Goal: Task Accomplishment & Management: Complete application form

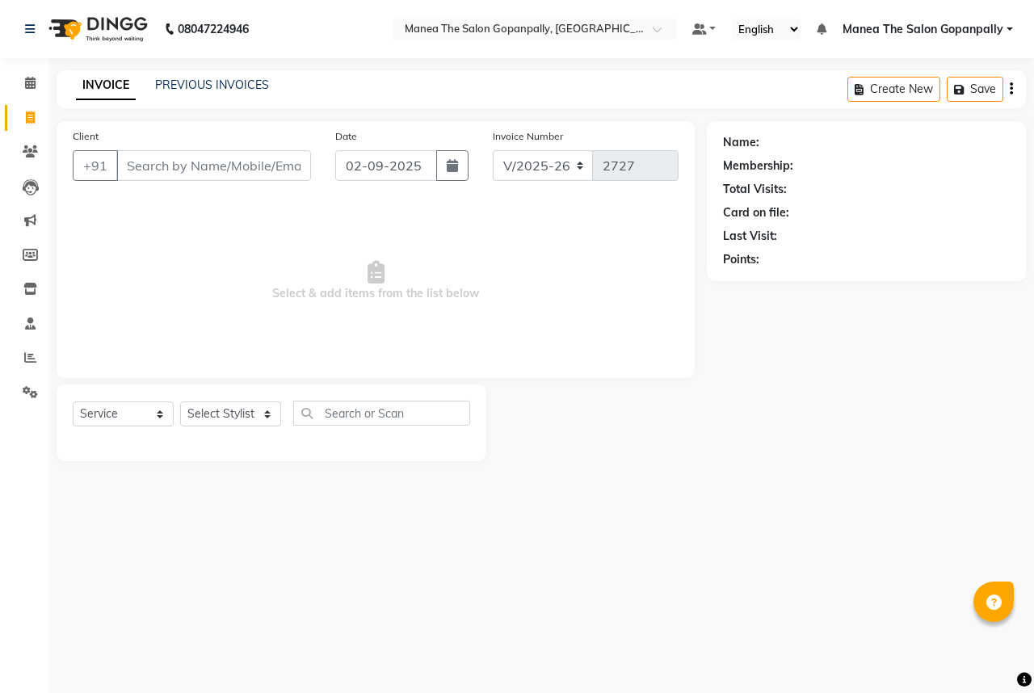
select select "7027"
select select "service"
click at [199, 168] on input "Client" at bounding box center [213, 165] width 195 height 31
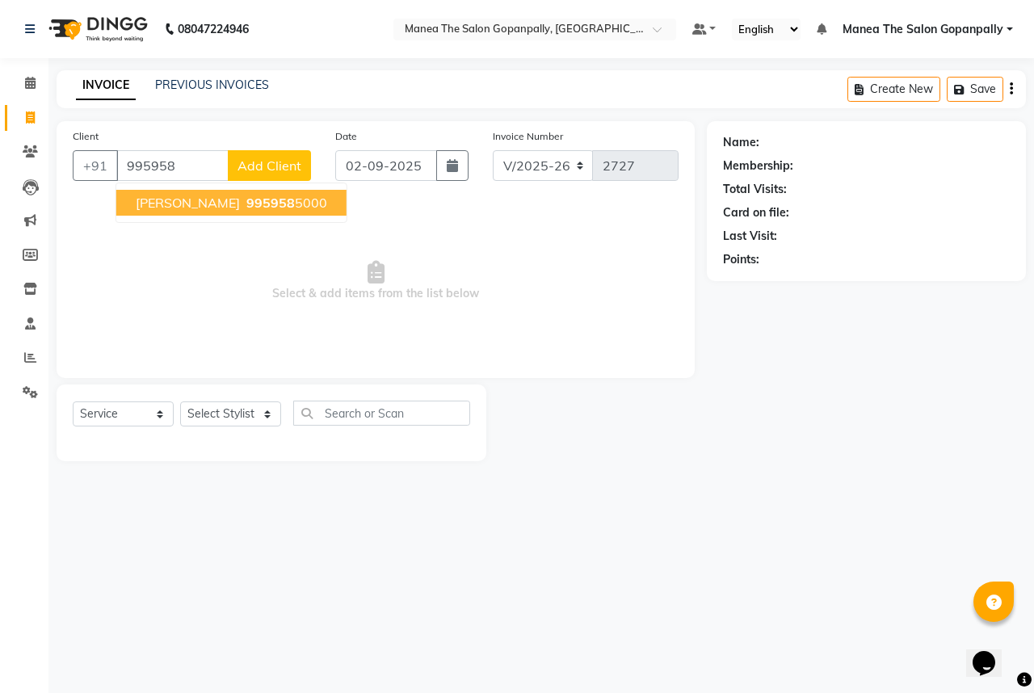
click at [204, 200] on span "[PERSON_NAME]" at bounding box center [188, 203] width 104 height 16
type input "9959585000"
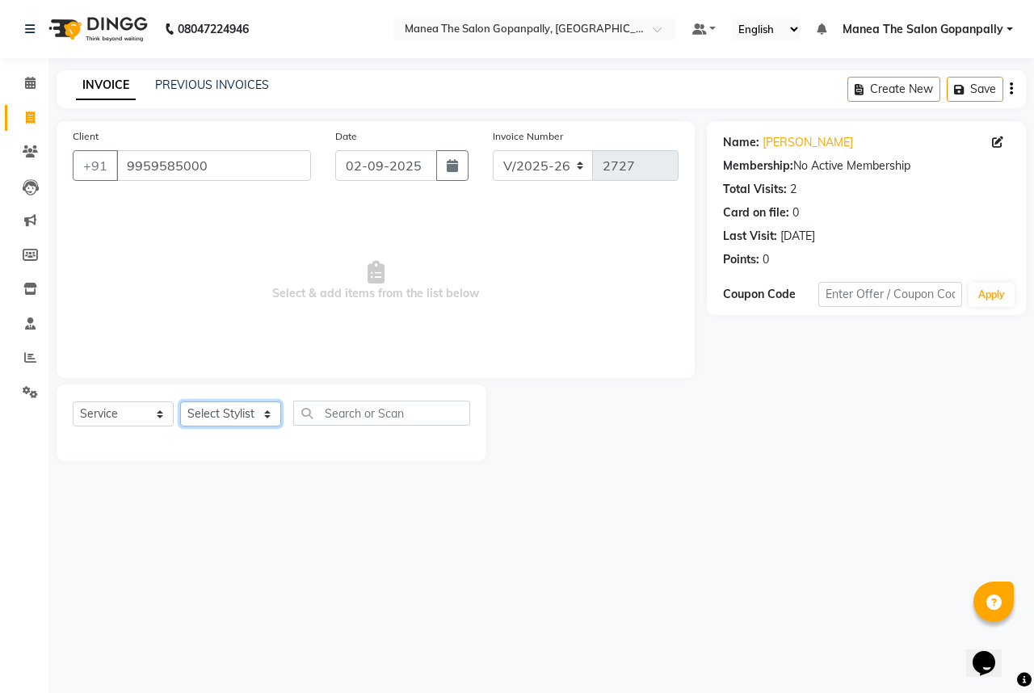
click at [217, 415] on select "Select Stylist anas [PERSON_NAME] [PERSON_NAME] [PERSON_NAME] sameer [PERSON_NA…" at bounding box center [230, 413] width 101 height 25
select select "90389"
click at [180, 402] on select "Select Stylist anas [PERSON_NAME] [PERSON_NAME] [PERSON_NAME] sameer [PERSON_NA…" at bounding box center [230, 413] width 101 height 25
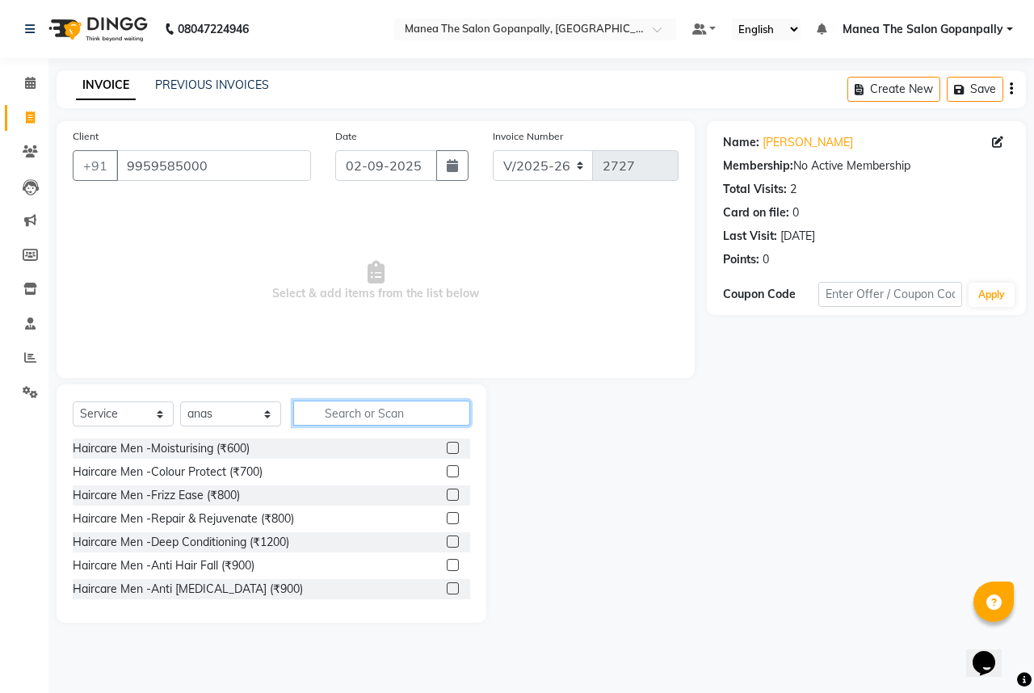
click at [366, 418] on input "text" at bounding box center [381, 413] width 177 height 25
type input "cut"
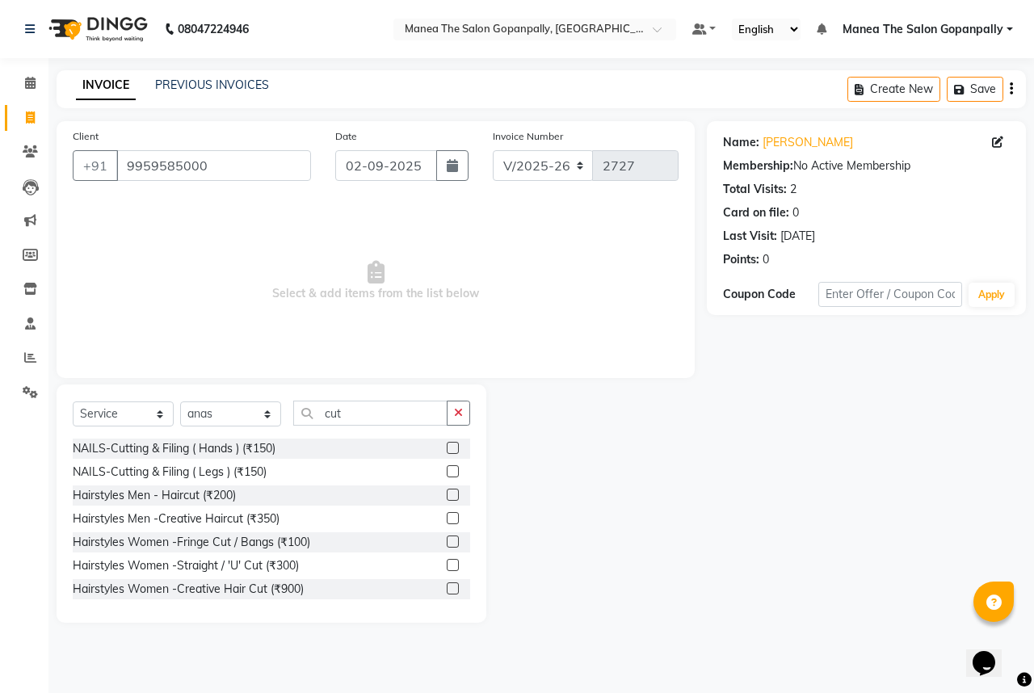
click at [447, 494] on label at bounding box center [453, 495] width 12 height 12
click at [447, 494] on input "checkbox" at bounding box center [452, 495] width 10 height 10
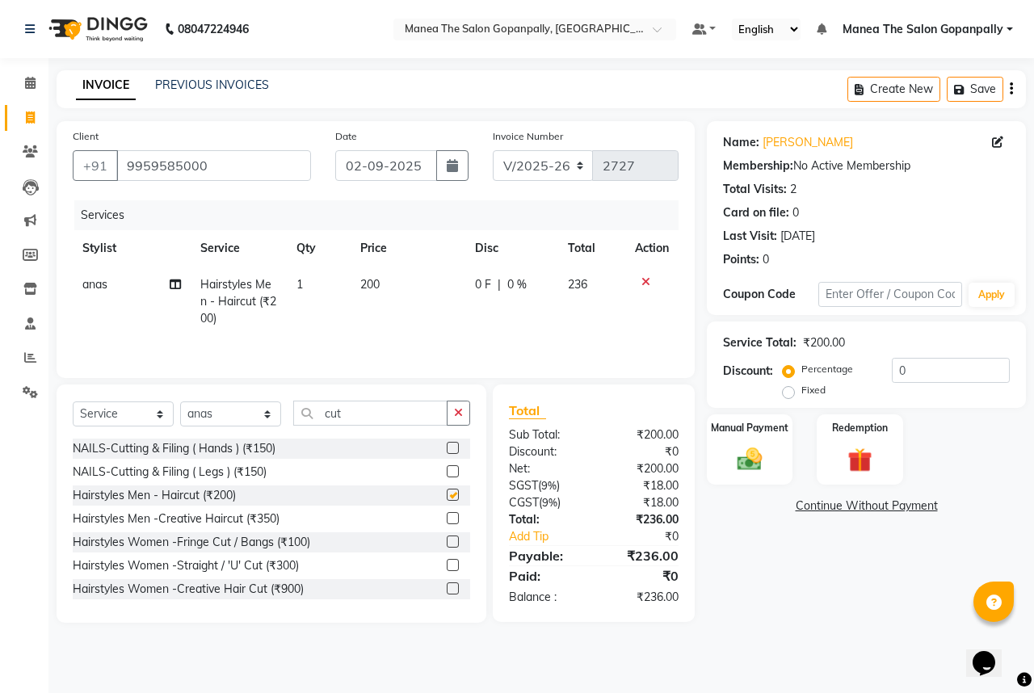
checkbox input "false"
click at [455, 413] on icon "button" at bounding box center [458, 412] width 9 height 11
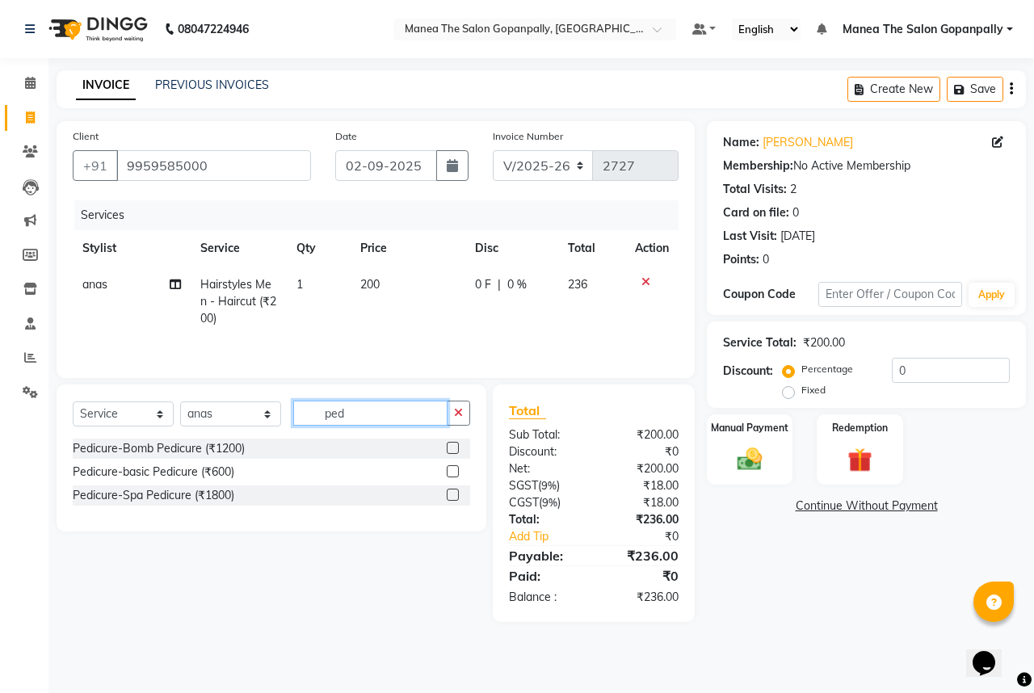
type input "ped"
click at [451, 468] on label at bounding box center [453, 471] width 12 height 12
click at [451, 468] on input "checkbox" at bounding box center [452, 472] width 10 height 10
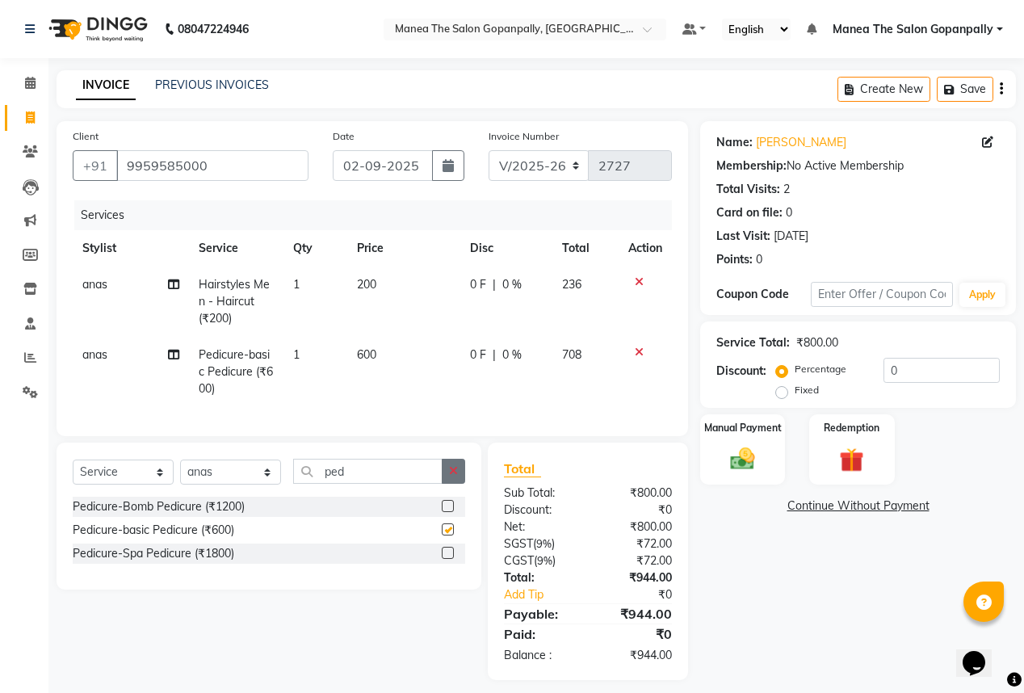
checkbox input "false"
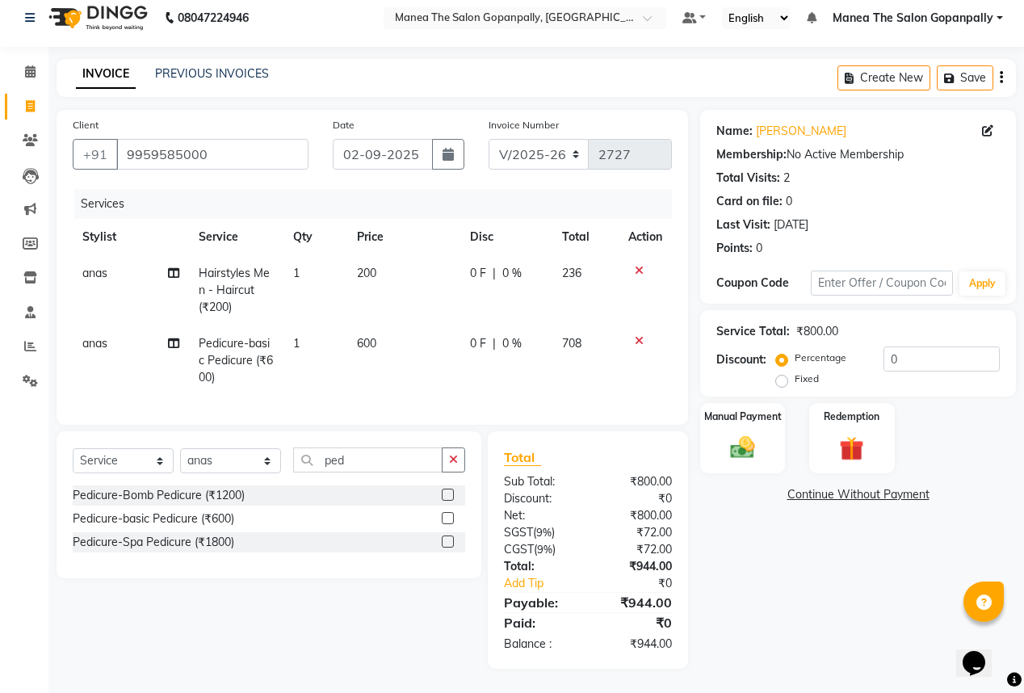
scroll to position [21, 0]
click at [756, 433] on img at bounding box center [742, 447] width 41 height 29
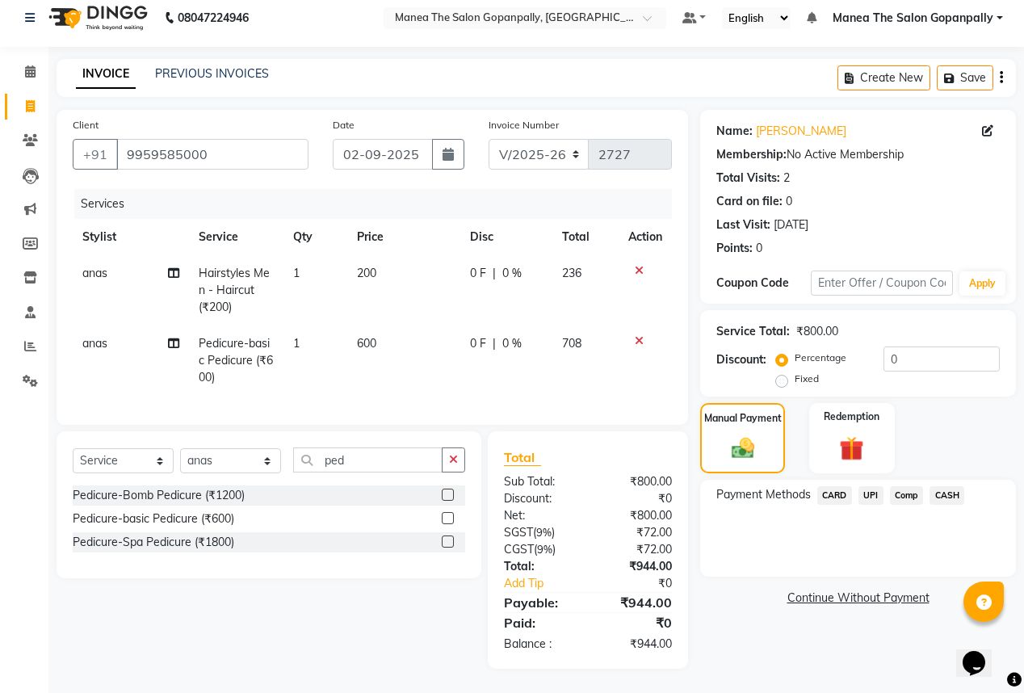
click at [868, 487] on span "UPI" at bounding box center [870, 495] width 25 height 19
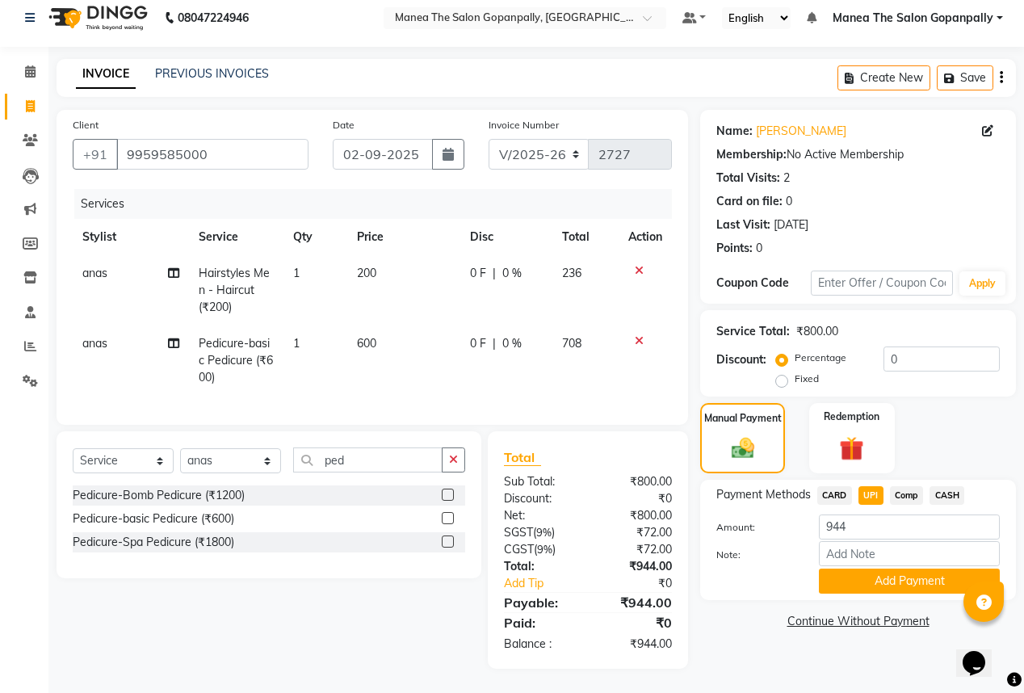
scroll to position [0, 0]
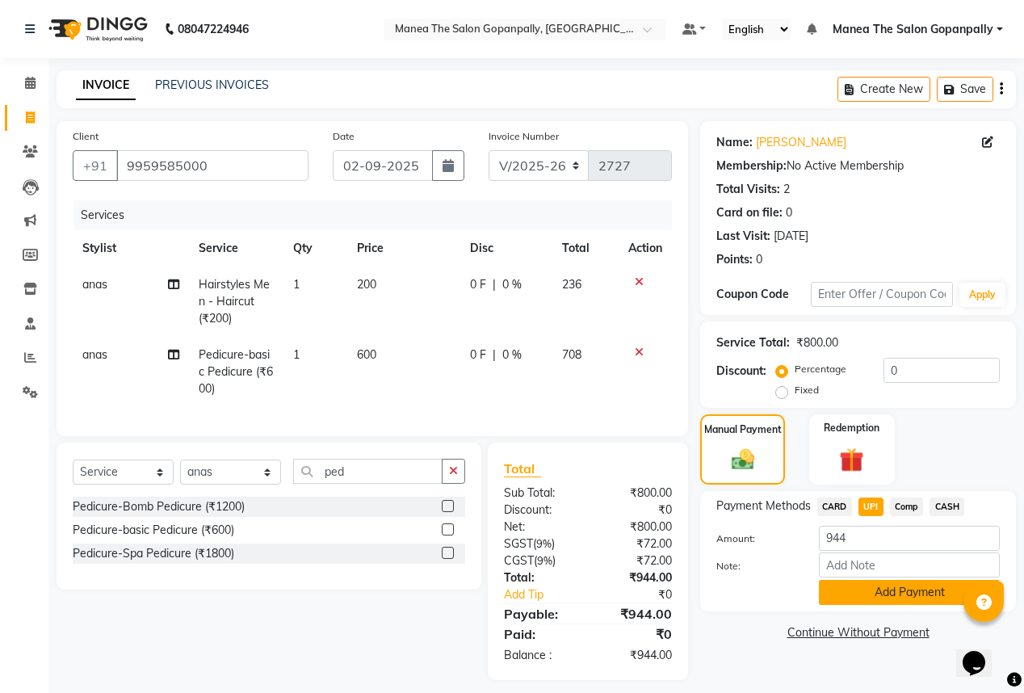
click at [872, 594] on button "Add Payment" at bounding box center [909, 592] width 181 height 25
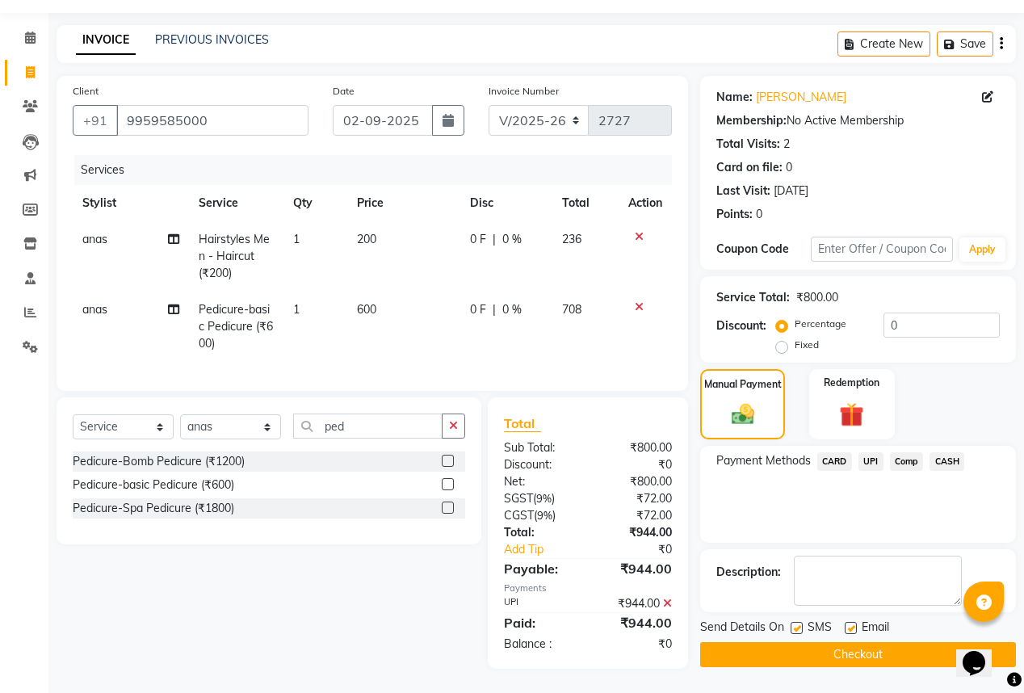
scroll to position [55, 0]
click at [853, 622] on label at bounding box center [851, 628] width 12 height 12
click at [853, 623] on input "checkbox" at bounding box center [850, 628] width 10 height 10
checkbox input "false"
click at [853, 646] on button "Checkout" at bounding box center [858, 654] width 316 height 25
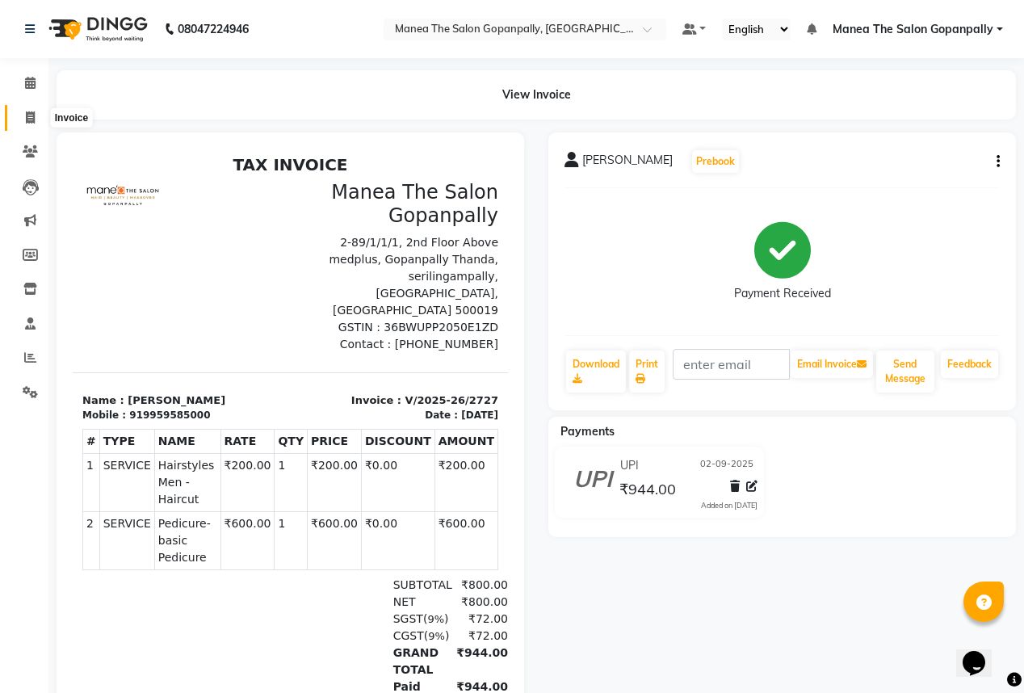
click at [29, 113] on icon at bounding box center [30, 117] width 9 height 12
select select "7027"
select select "service"
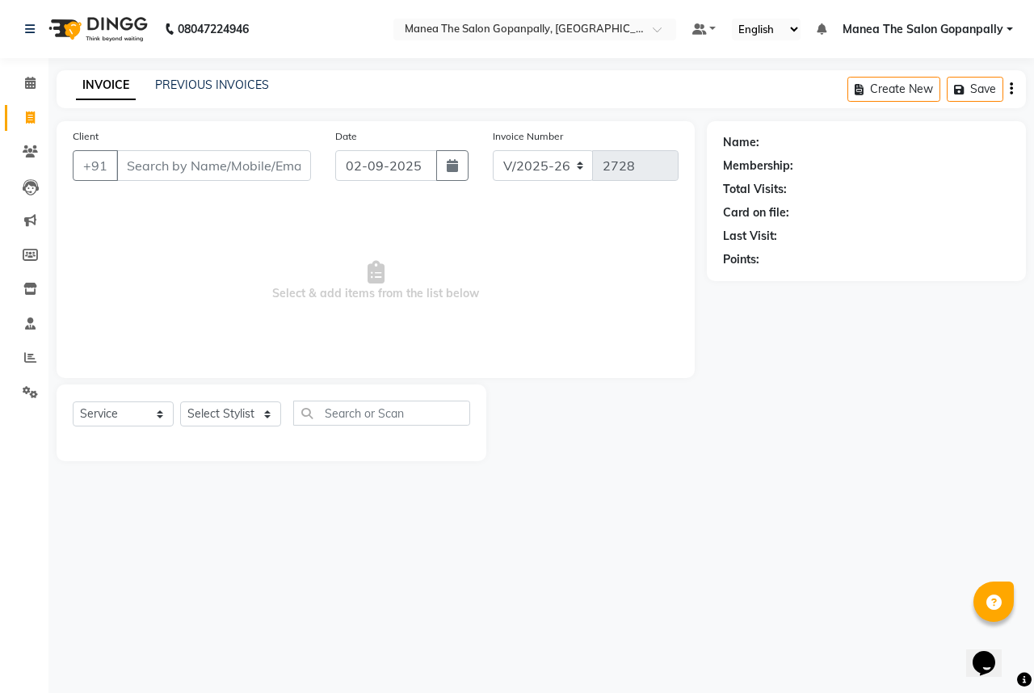
click at [208, 175] on input "Client" at bounding box center [213, 165] width 195 height 31
click at [220, 419] on select "Select Stylist anas [PERSON_NAME] [PERSON_NAME] [PERSON_NAME] sameer [PERSON_NA…" at bounding box center [230, 413] width 101 height 25
select select "77517"
click at [180, 402] on select "Select Stylist anas [PERSON_NAME] [PERSON_NAME] [PERSON_NAME] sameer [PERSON_NA…" at bounding box center [230, 413] width 101 height 25
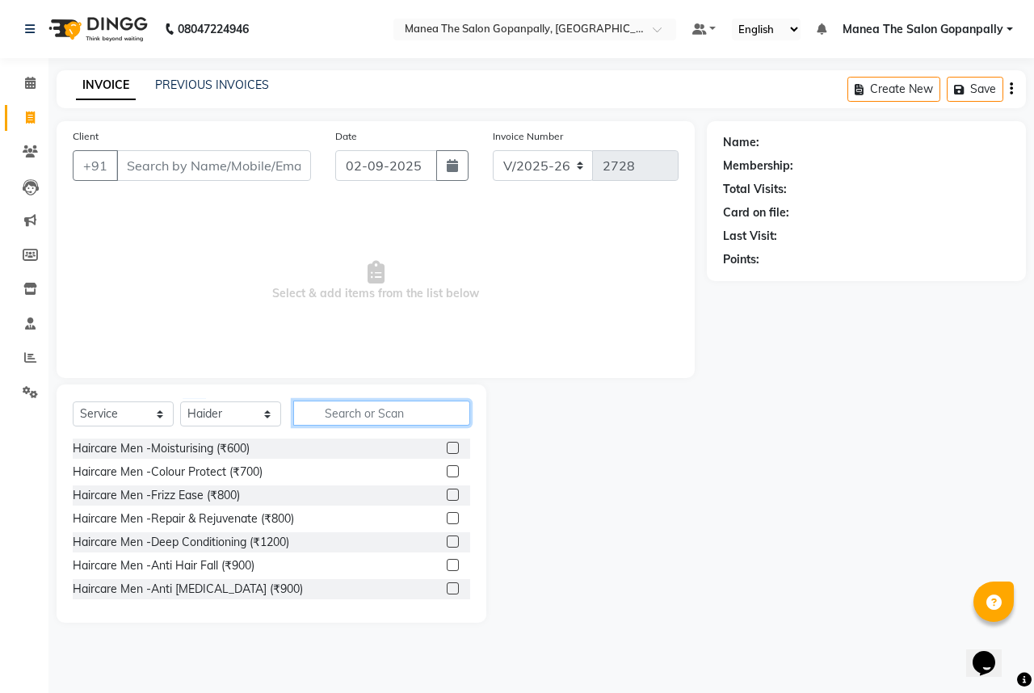
click at [348, 413] on input "text" at bounding box center [381, 413] width 177 height 25
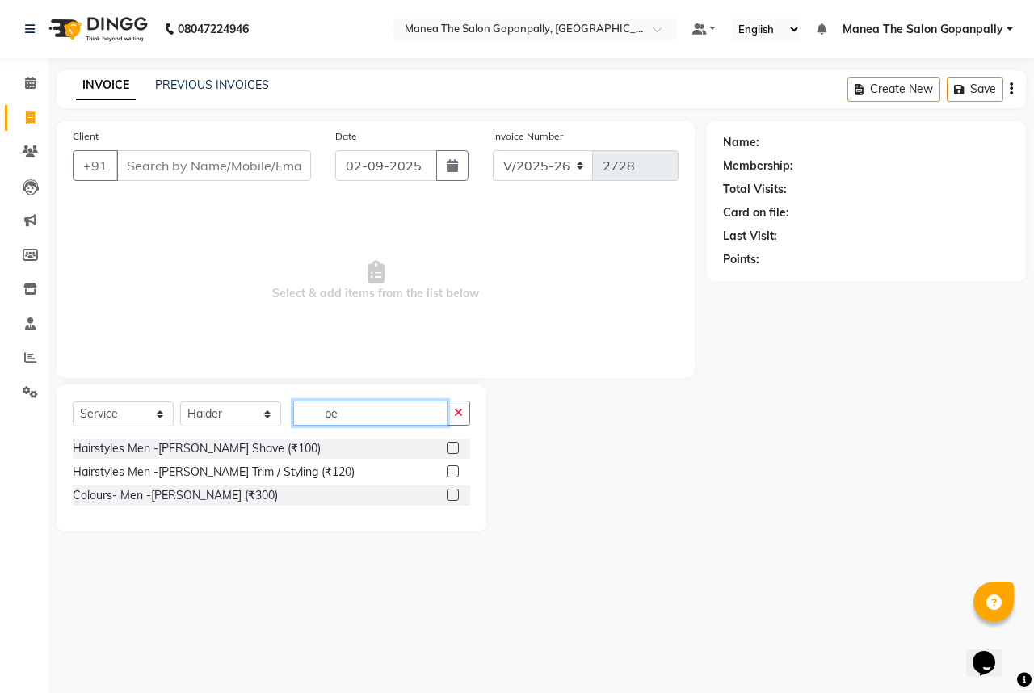
type input "be"
click at [449, 469] on label at bounding box center [453, 471] width 12 height 12
click at [449, 469] on input "checkbox" at bounding box center [452, 472] width 10 height 10
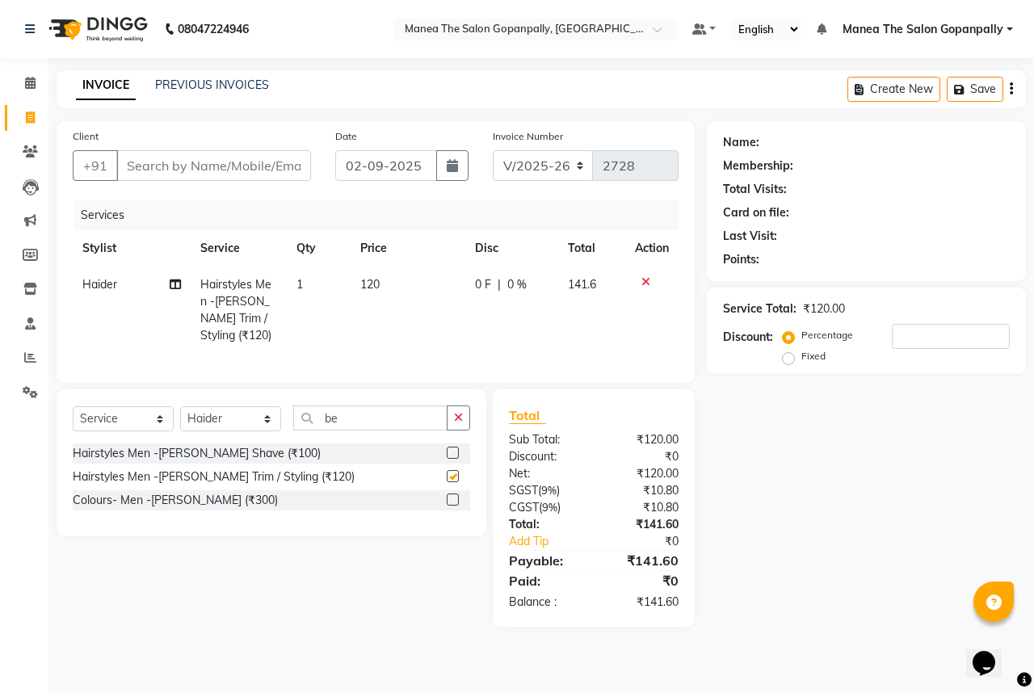
checkbox input "false"
click at [210, 163] on input "Client" at bounding box center [213, 165] width 195 height 31
type input "8"
type input "0"
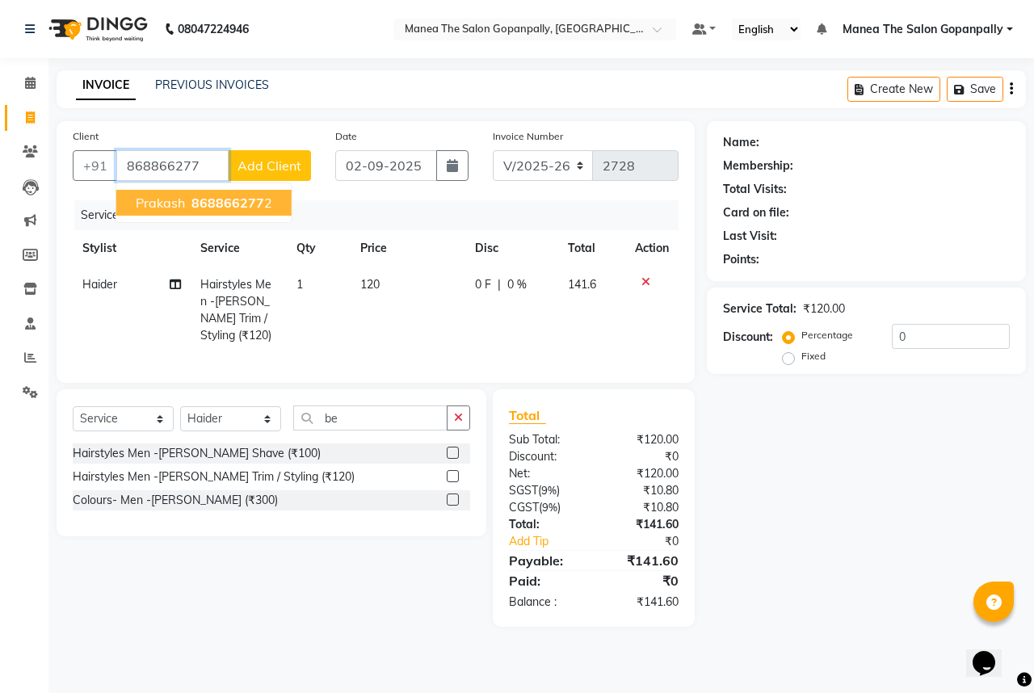
click at [208, 197] on span "868866277" at bounding box center [227, 203] width 73 height 16
type input "8688662772"
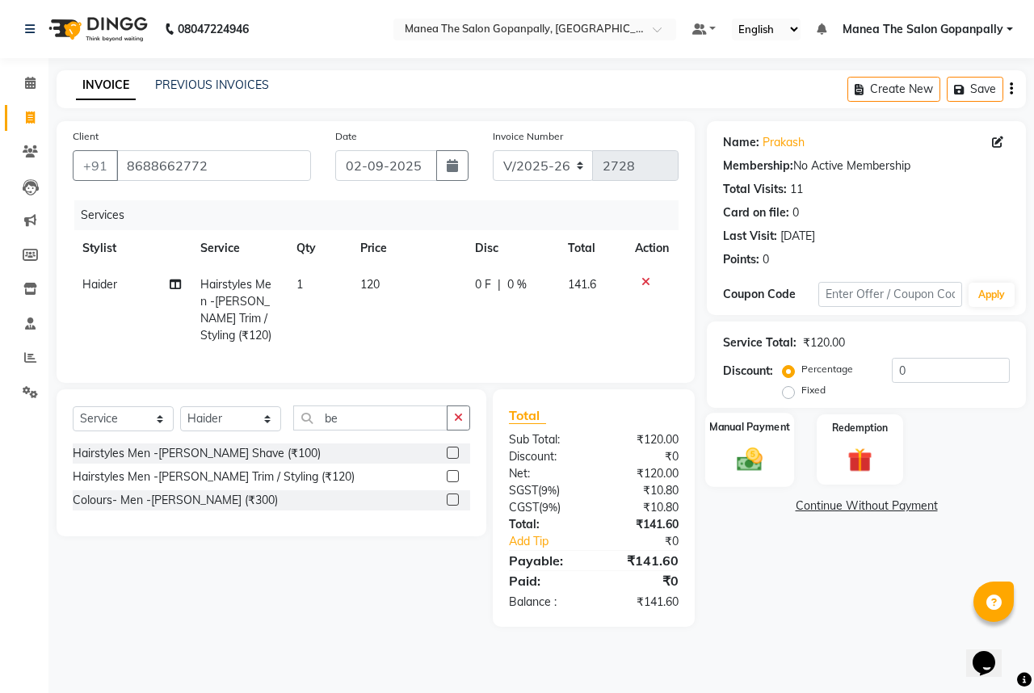
click at [754, 455] on img at bounding box center [749, 459] width 42 height 30
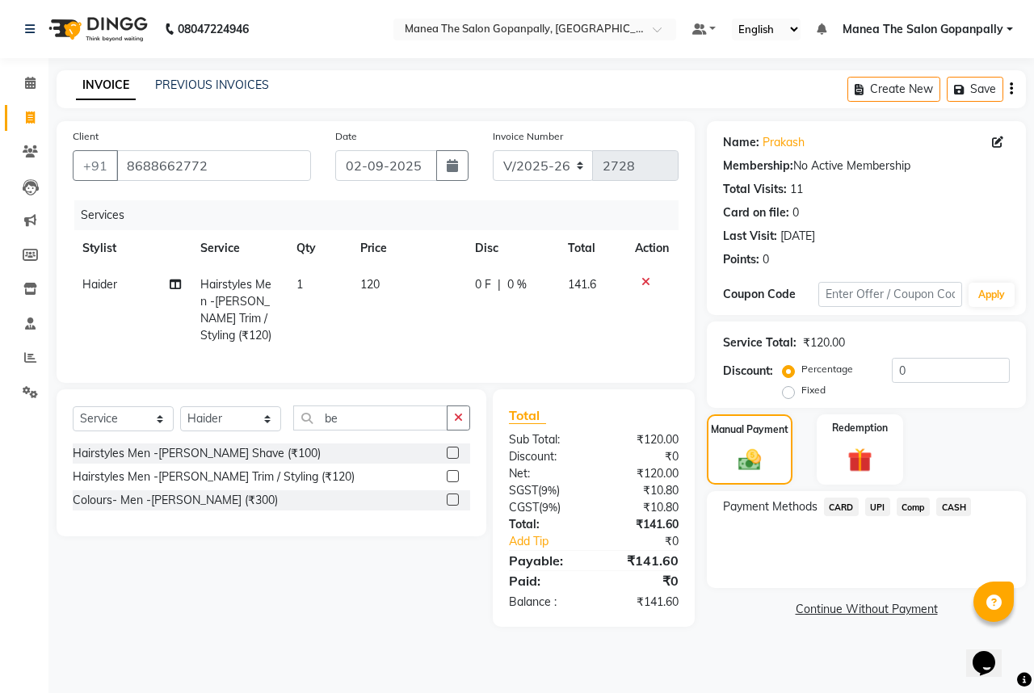
click at [877, 510] on span "UPI" at bounding box center [877, 506] width 25 height 19
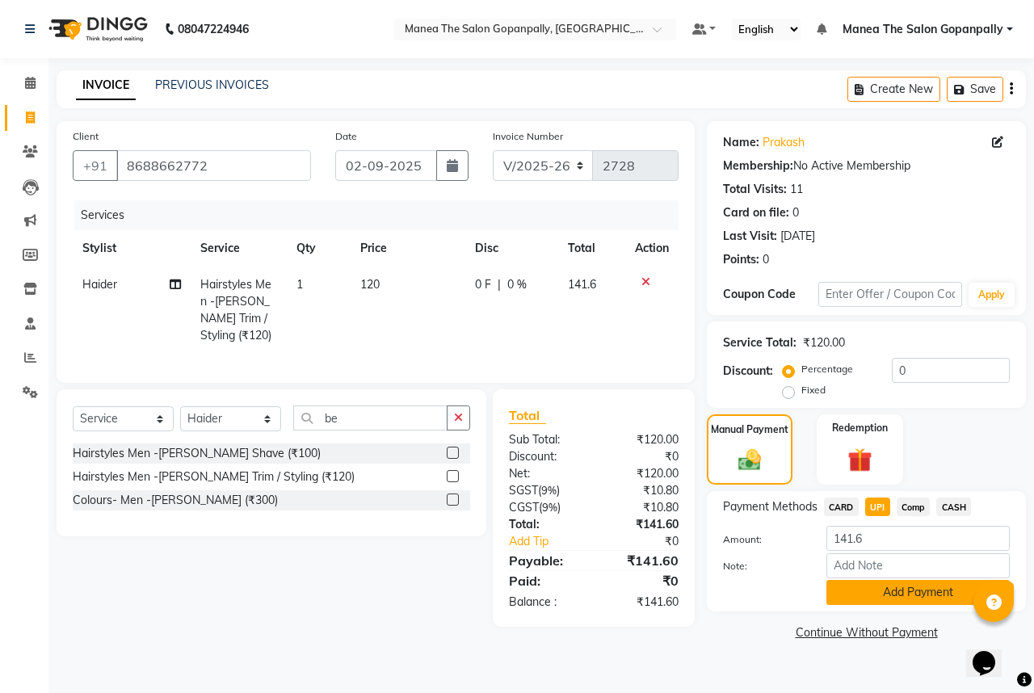
click at [911, 585] on button "Add Payment" at bounding box center [917, 592] width 183 height 25
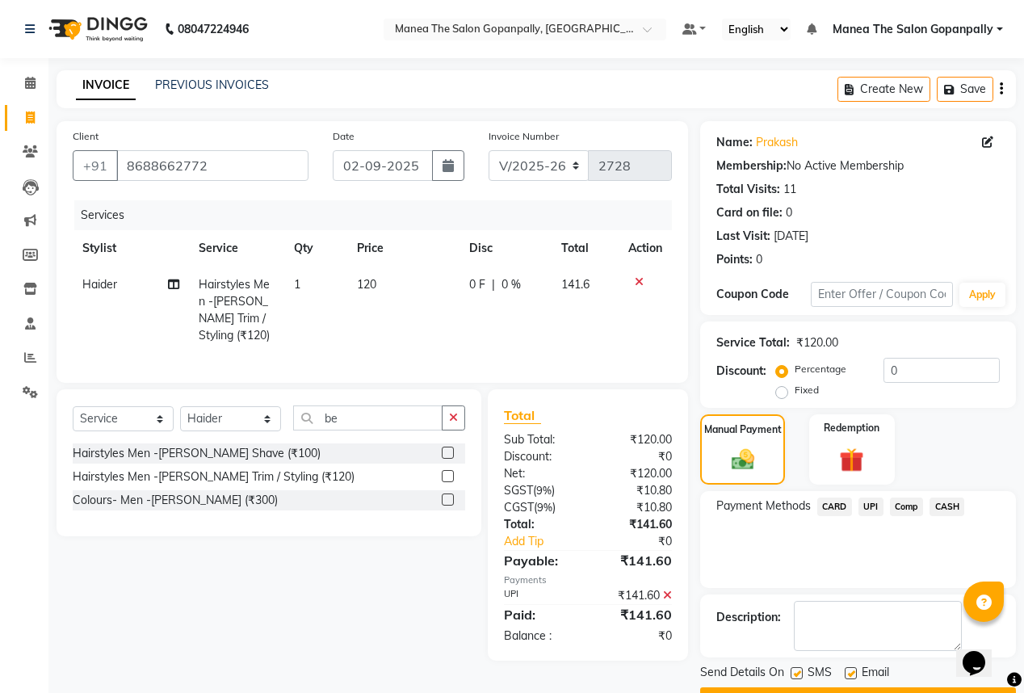
click at [853, 672] on label at bounding box center [851, 673] width 12 height 12
click at [853, 672] on input "checkbox" at bounding box center [850, 674] width 10 height 10
checkbox input "false"
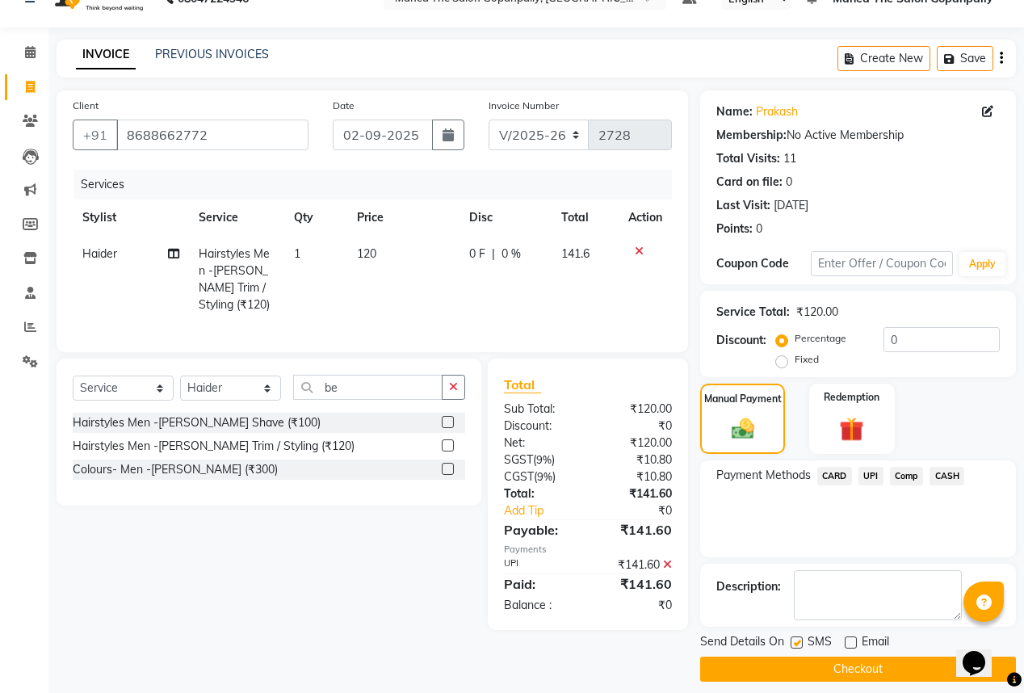
scroll to position [43, 0]
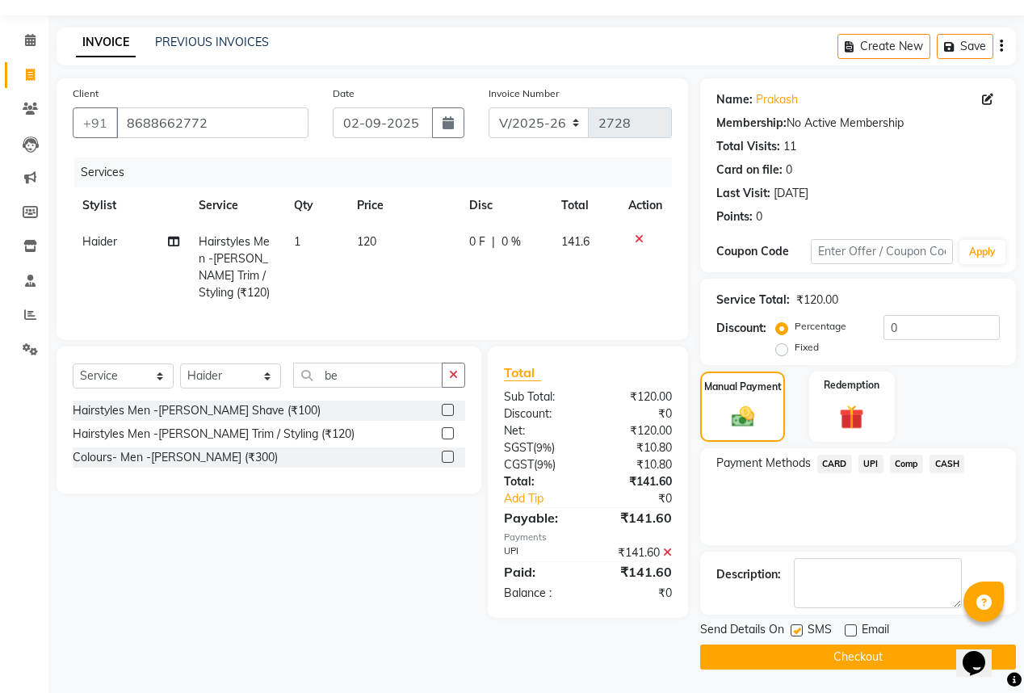
click at [853, 662] on button "Checkout" at bounding box center [858, 656] width 316 height 25
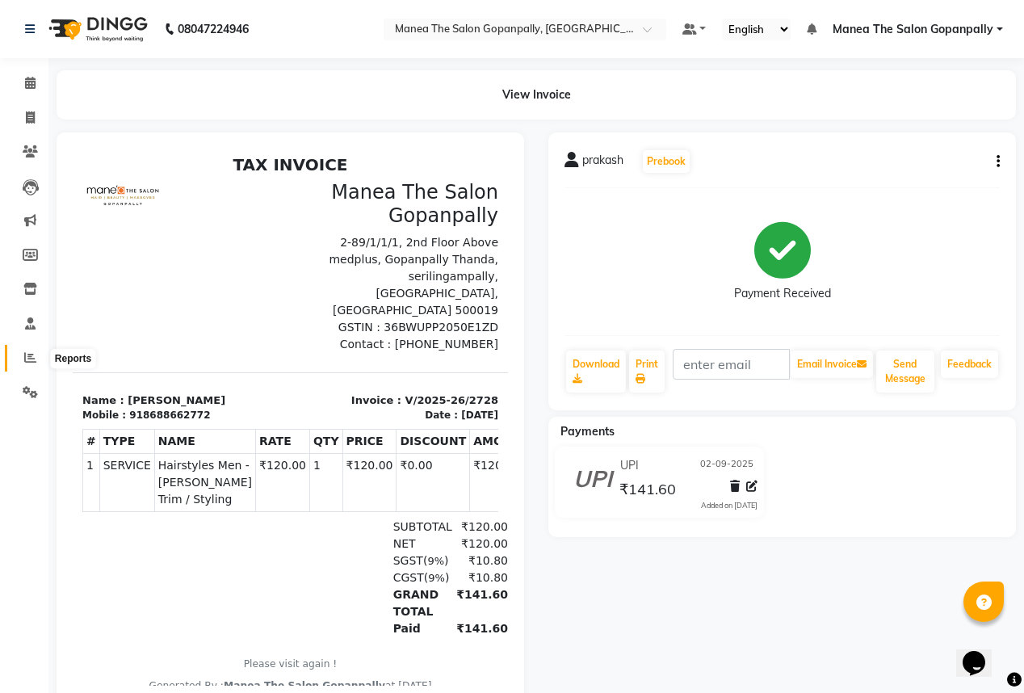
click at [27, 356] on icon at bounding box center [30, 357] width 12 height 12
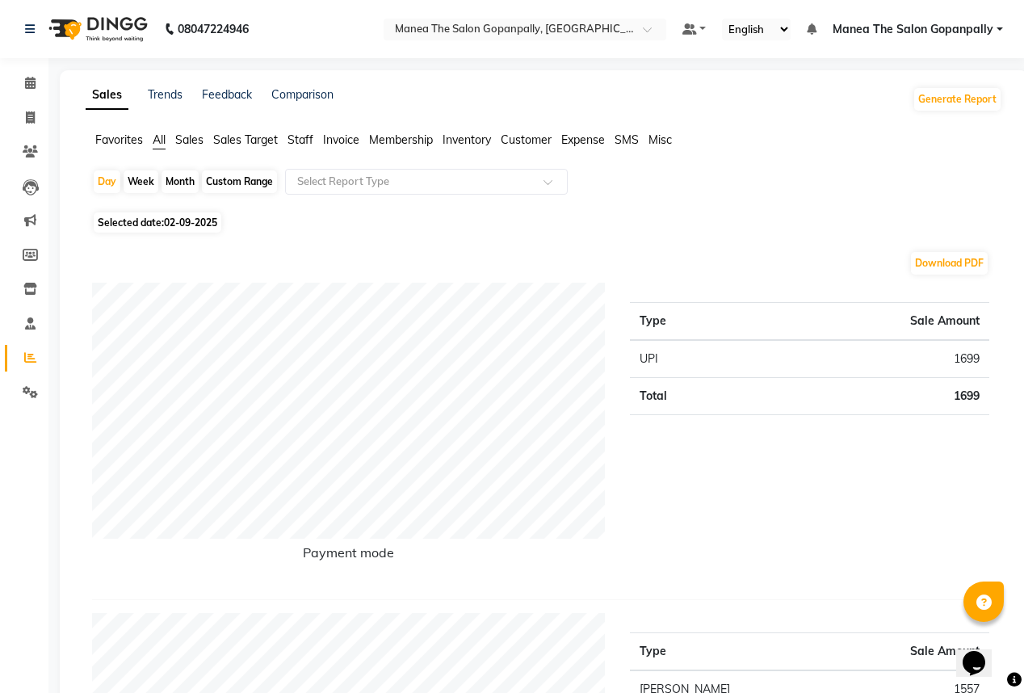
click at [128, 223] on span "Selected date: [DATE]" at bounding box center [158, 222] width 128 height 20
select select "9"
select select "2025"
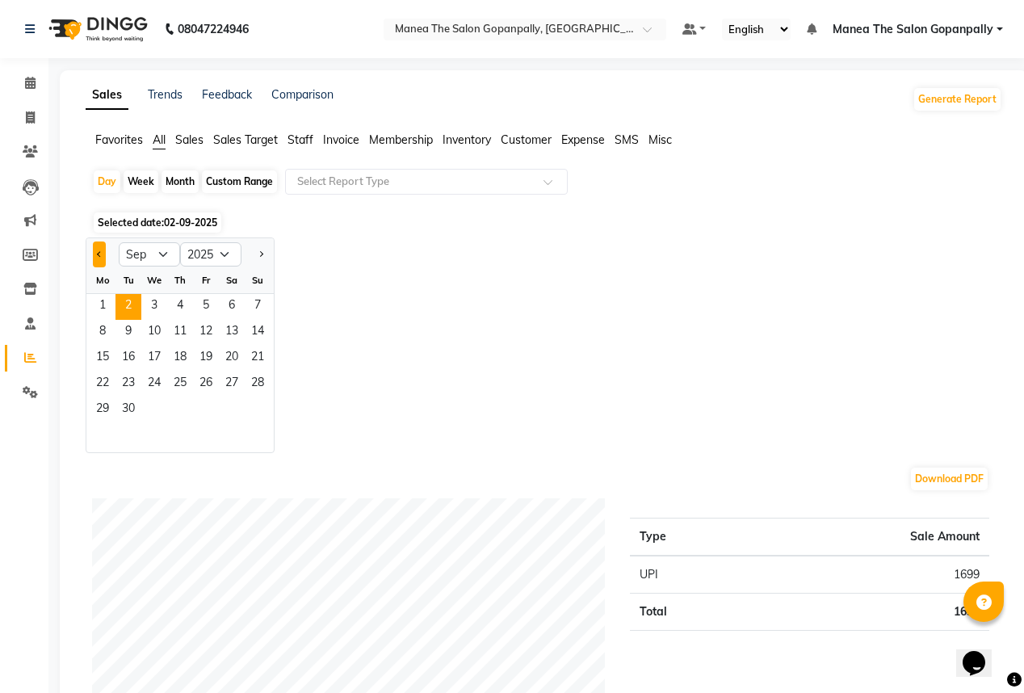
click at [100, 253] on span "Previous month" at bounding box center [100, 253] width 6 height 6
select select "8"
click at [256, 405] on span "31" at bounding box center [258, 410] width 26 height 26
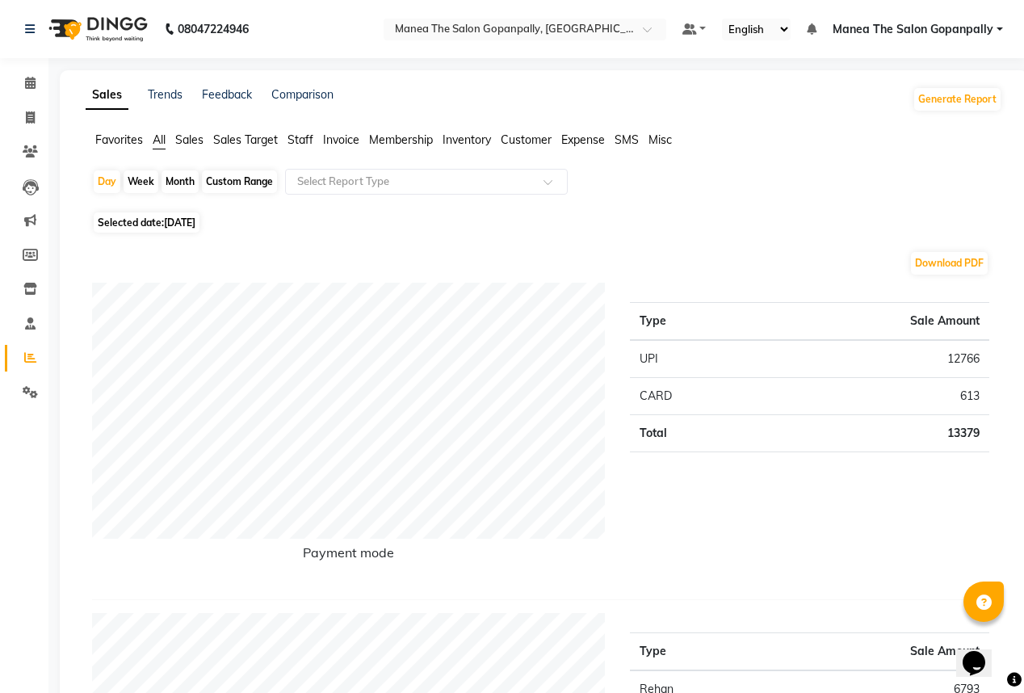
click at [187, 180] on div "Month" at bounding box center [180, 181] width 37 height 23
select select "8"
select select "2025"
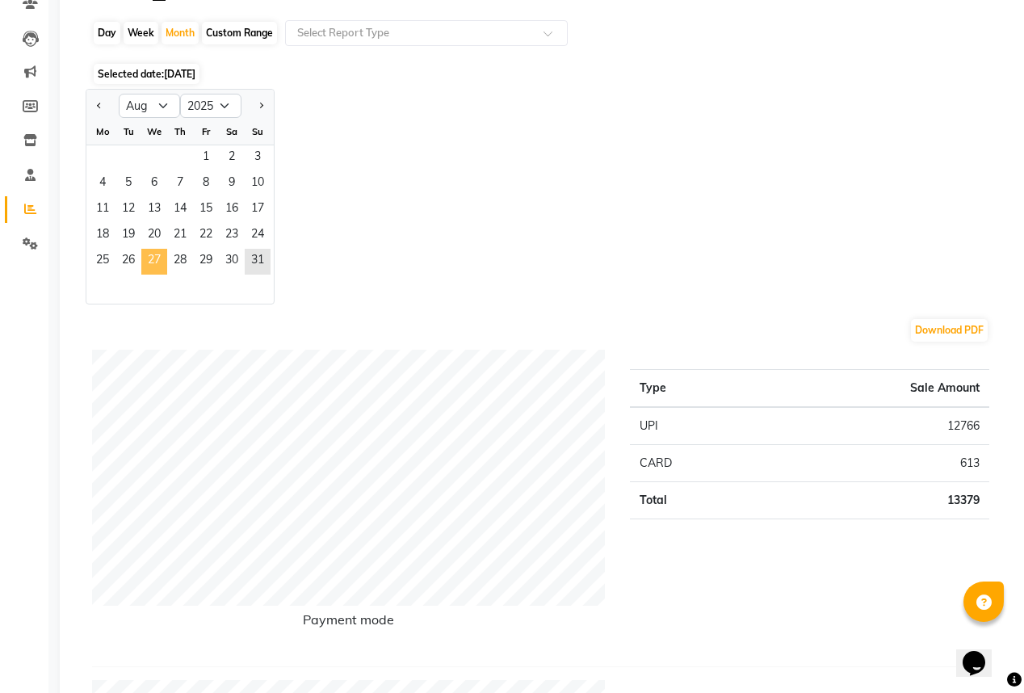
scroll to position [65, 0]
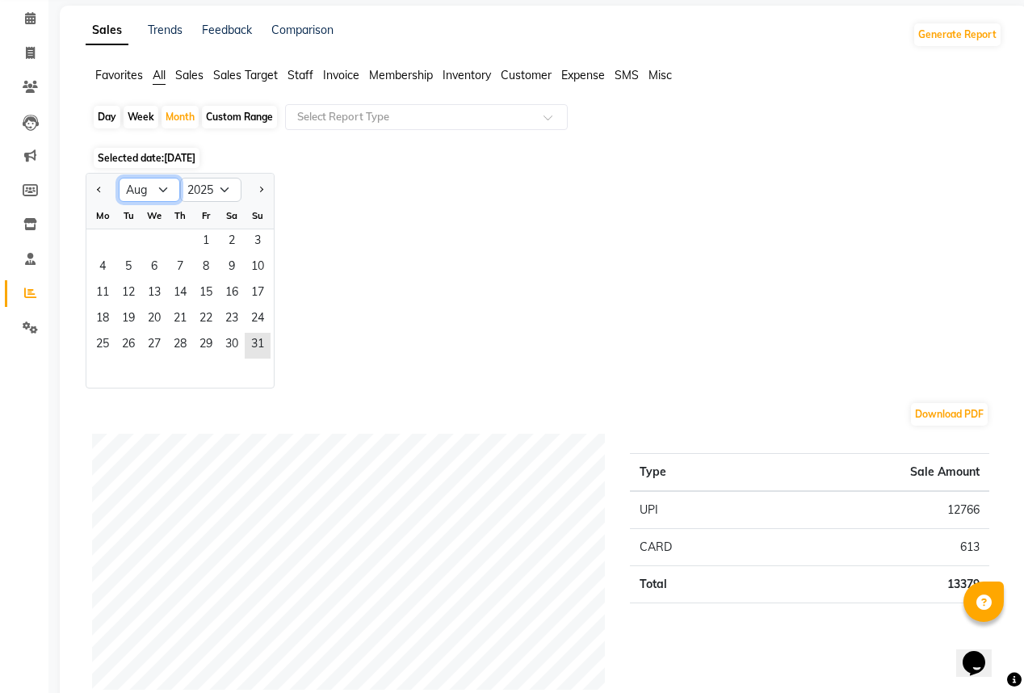
click at [158, 191] on select "Jan Feb Mar Apr May Jun [DATE] Aug Sep Oct Nov Dec" at bounding box center [149, 190] width 61 height 24
click at [260, 333] on span "31" at bounding box center [258, 346] width 26 height 26
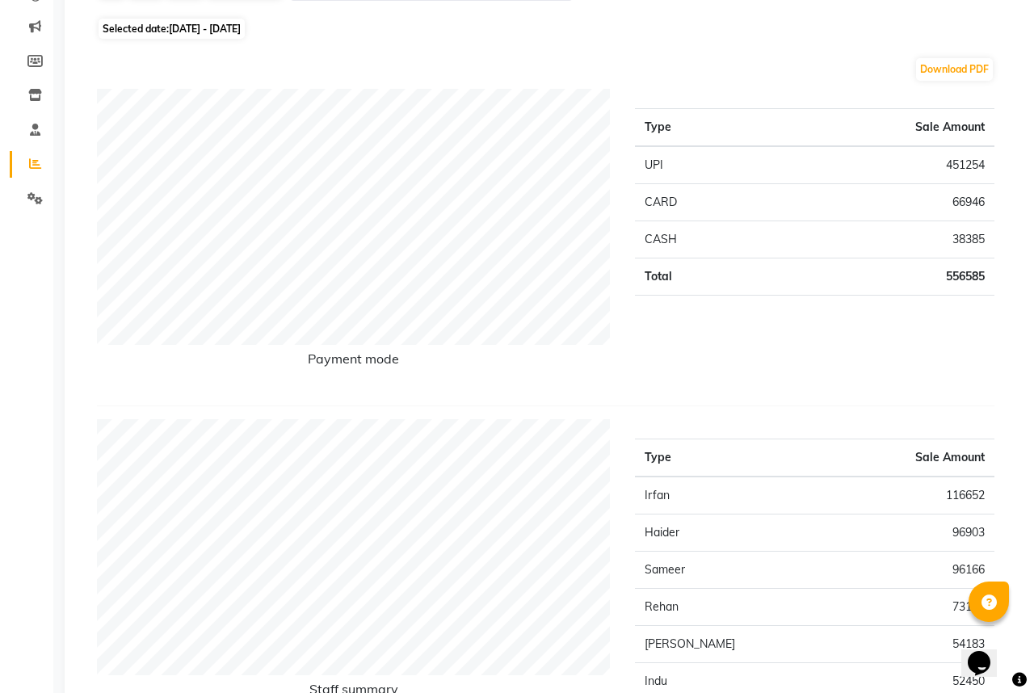
scroll to position [0, 0]
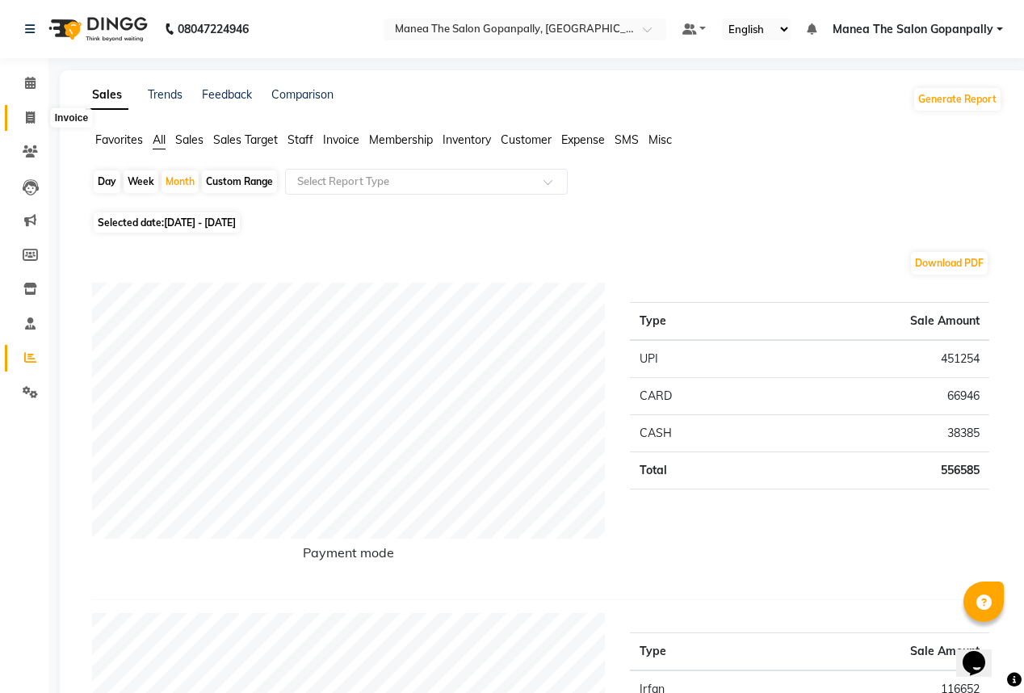
click at [30, 115] on icon at bounding box center [30, 117] width 9 height 12
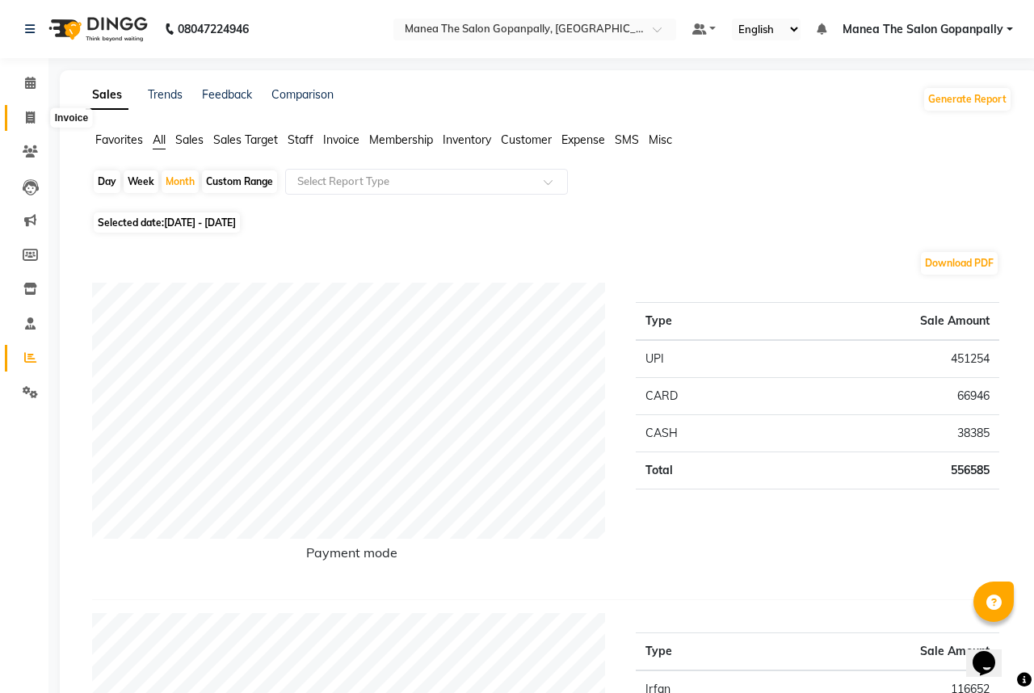
select select "service"
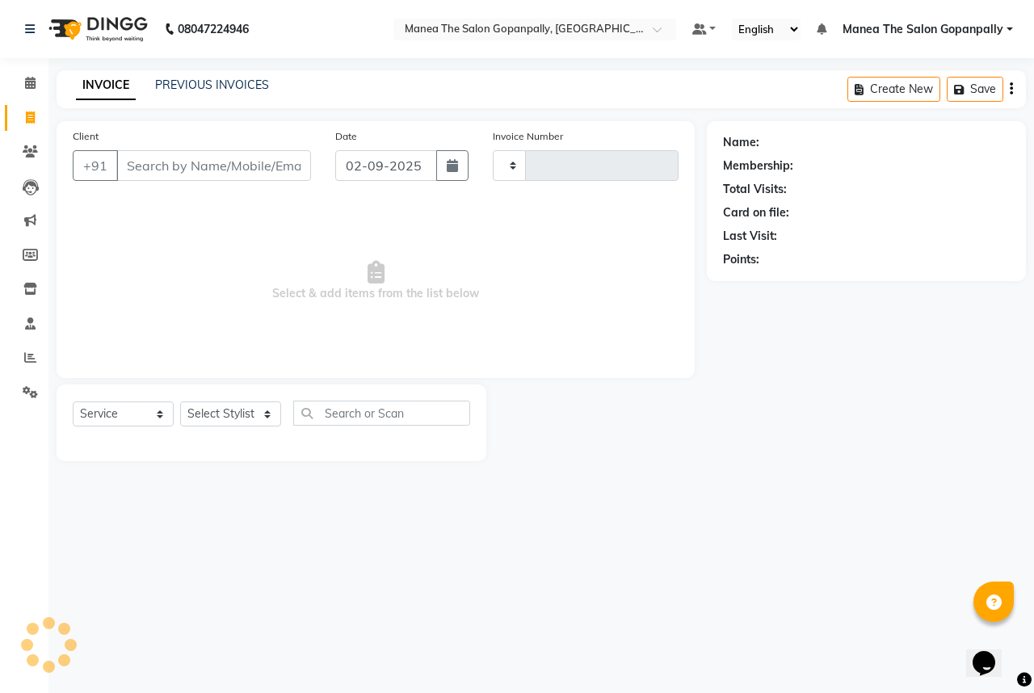
type input "2729"
select select "7027"
click at [189, 171] on input "Client" at bounding box center [213, 165] width 195 height 31
